Goal: Information Seeking & Learning: Find specific fact

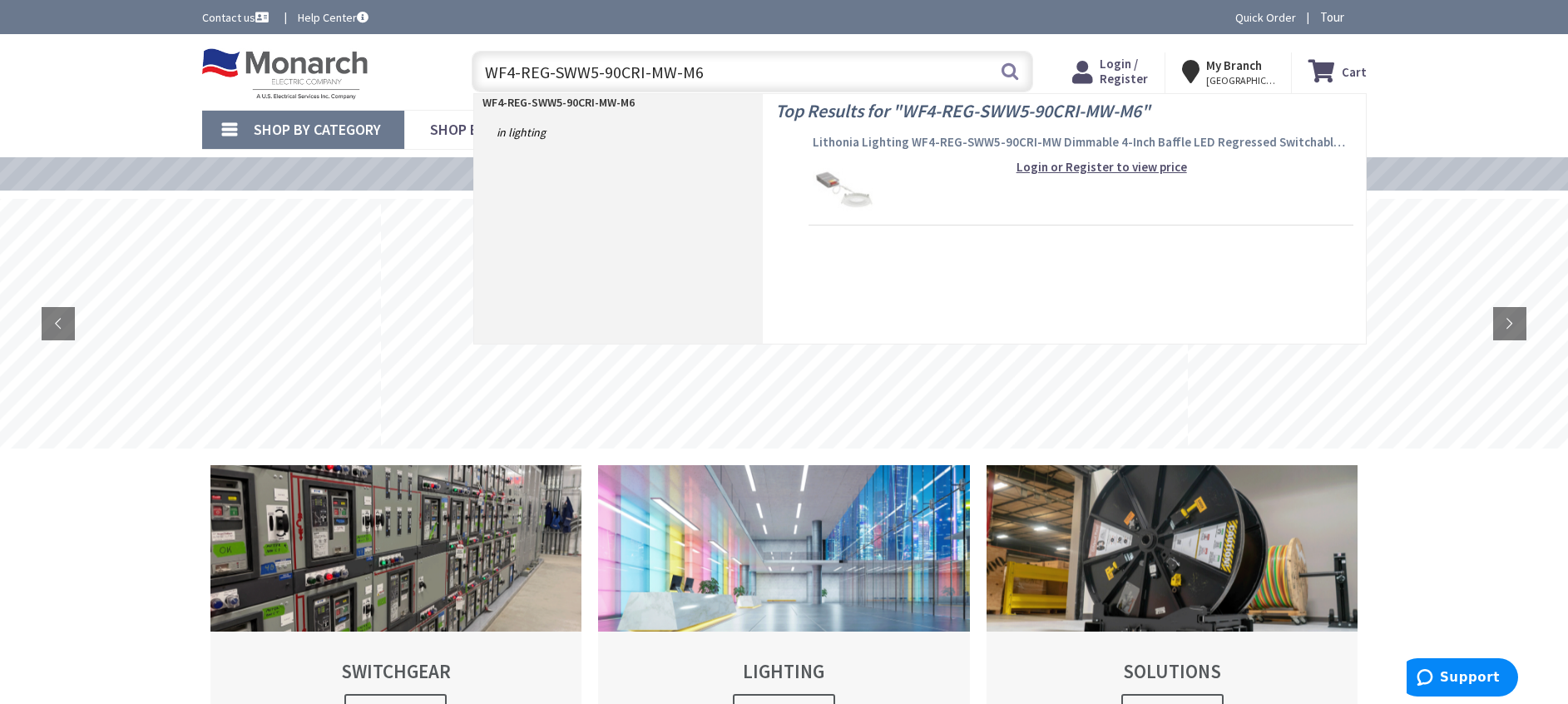
type input "WF4-REG-SWW5-90CRI-MW-M6"
click at [841, 141] on span "Lithonia Lighting WF4-REG-SWW5-90CRI-MW Dimmable 4-Inch Baffle LED Regressed Sw…" at bounding box center [1080, 142] width 536 height 17
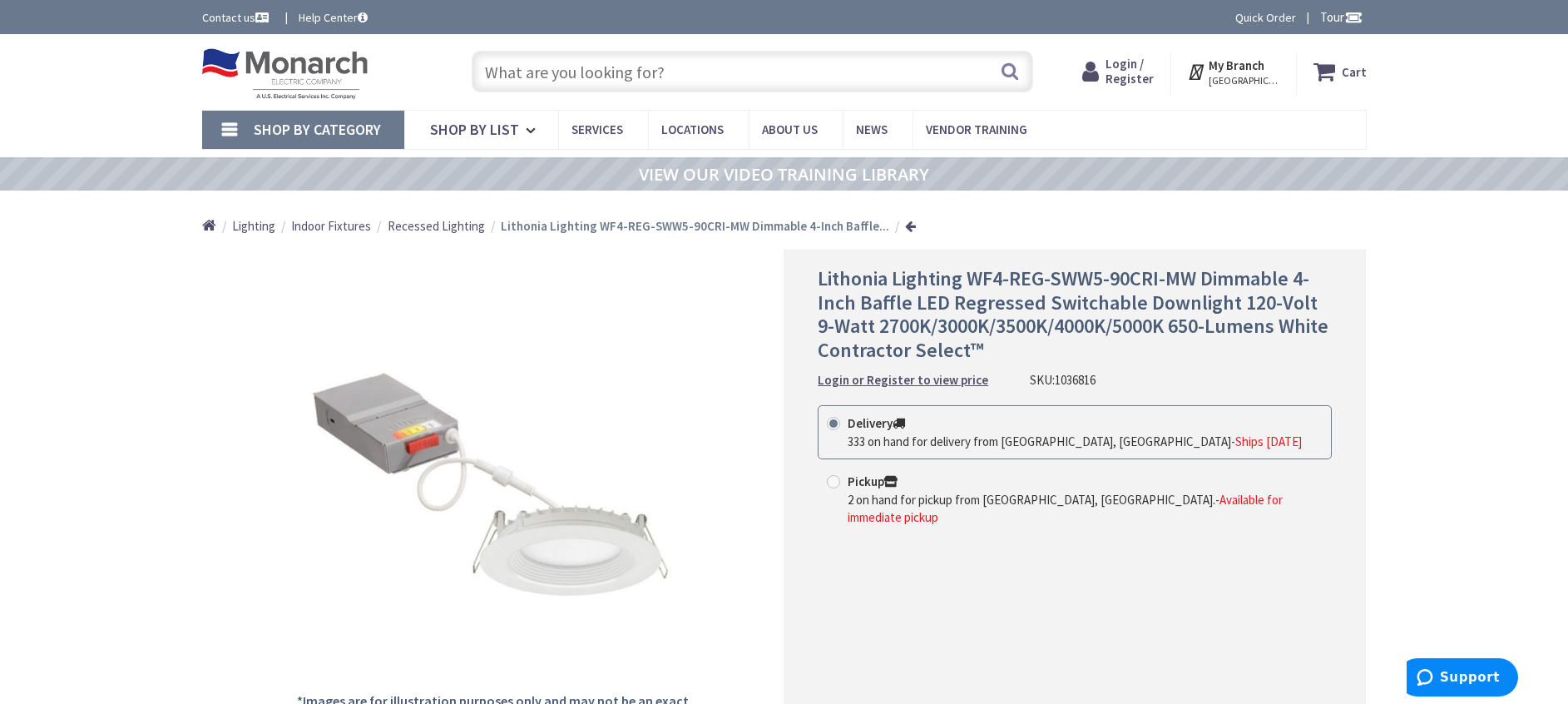
click at [577, 83] on input "text" at bounding box center [752, 72] width 561 height 41
paste input "WF4-REG-SWW5-90CRI-MW-M6"
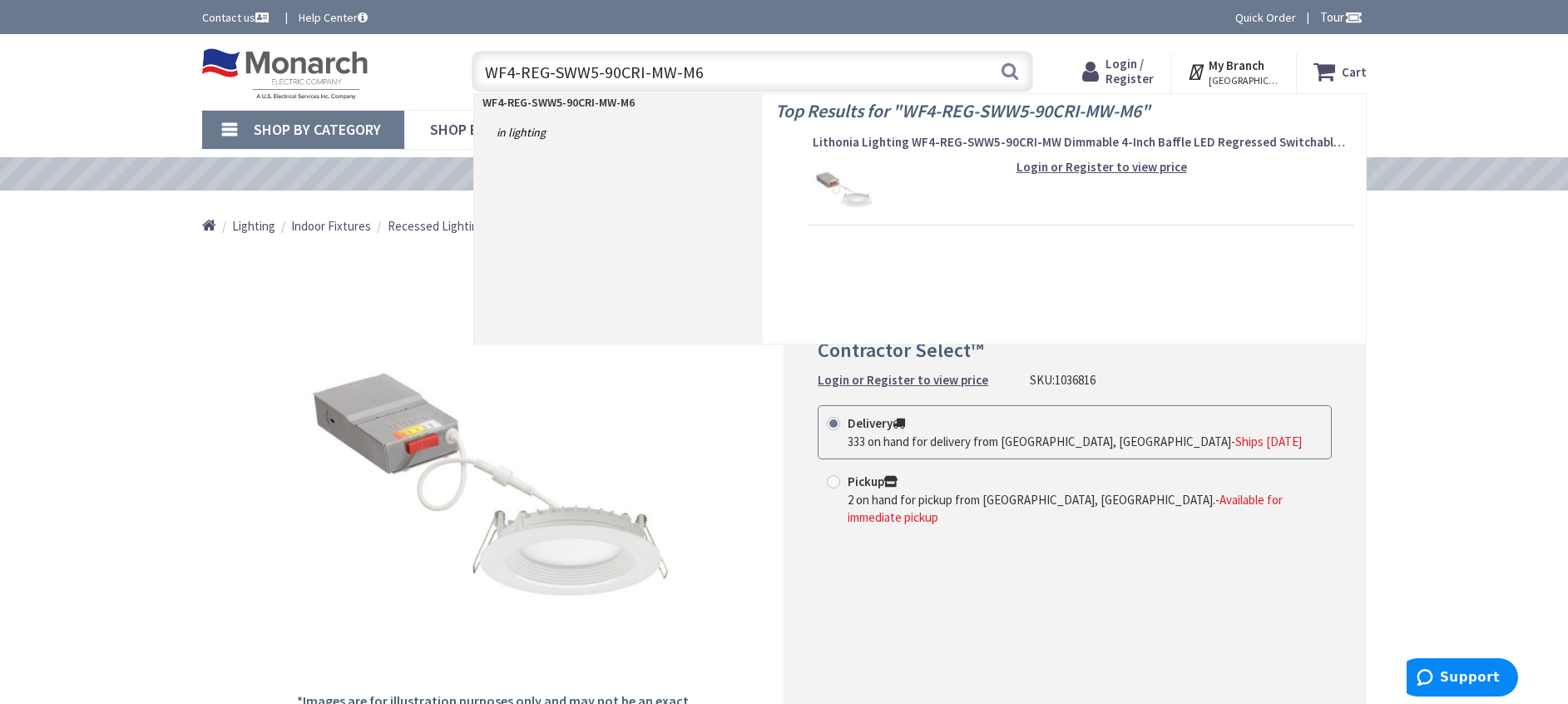
type input "WF4-REG-SWW5-90CRI-MW-M6"
